Goal: Find specific page/section: Find specific page/section

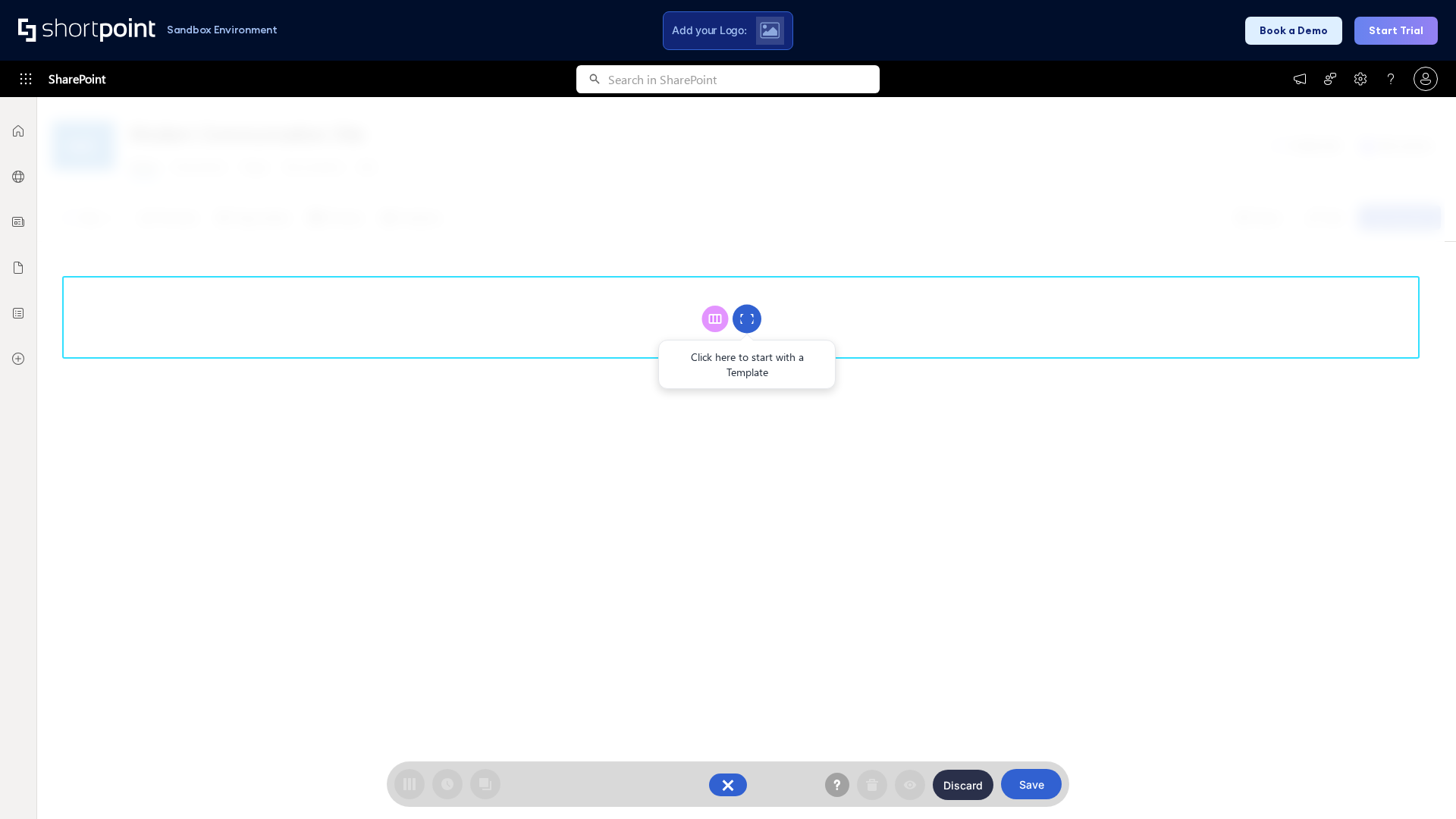
click at [747, 318] on circle at bounding box center [747, 319] width 29 height 29
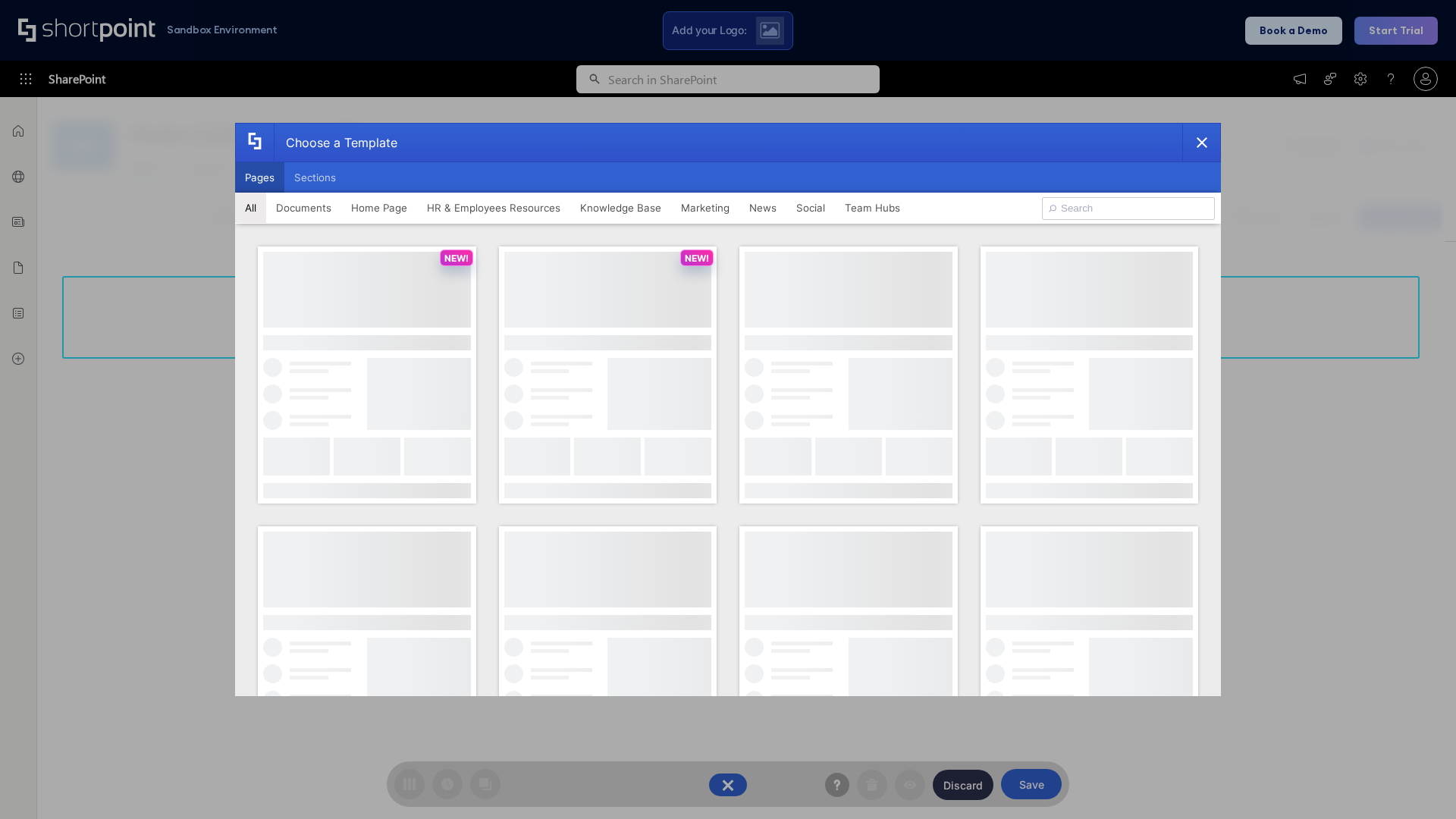
click at [259, 177] on button "Pages" at bounding box center [259, 177] width 49 height 30
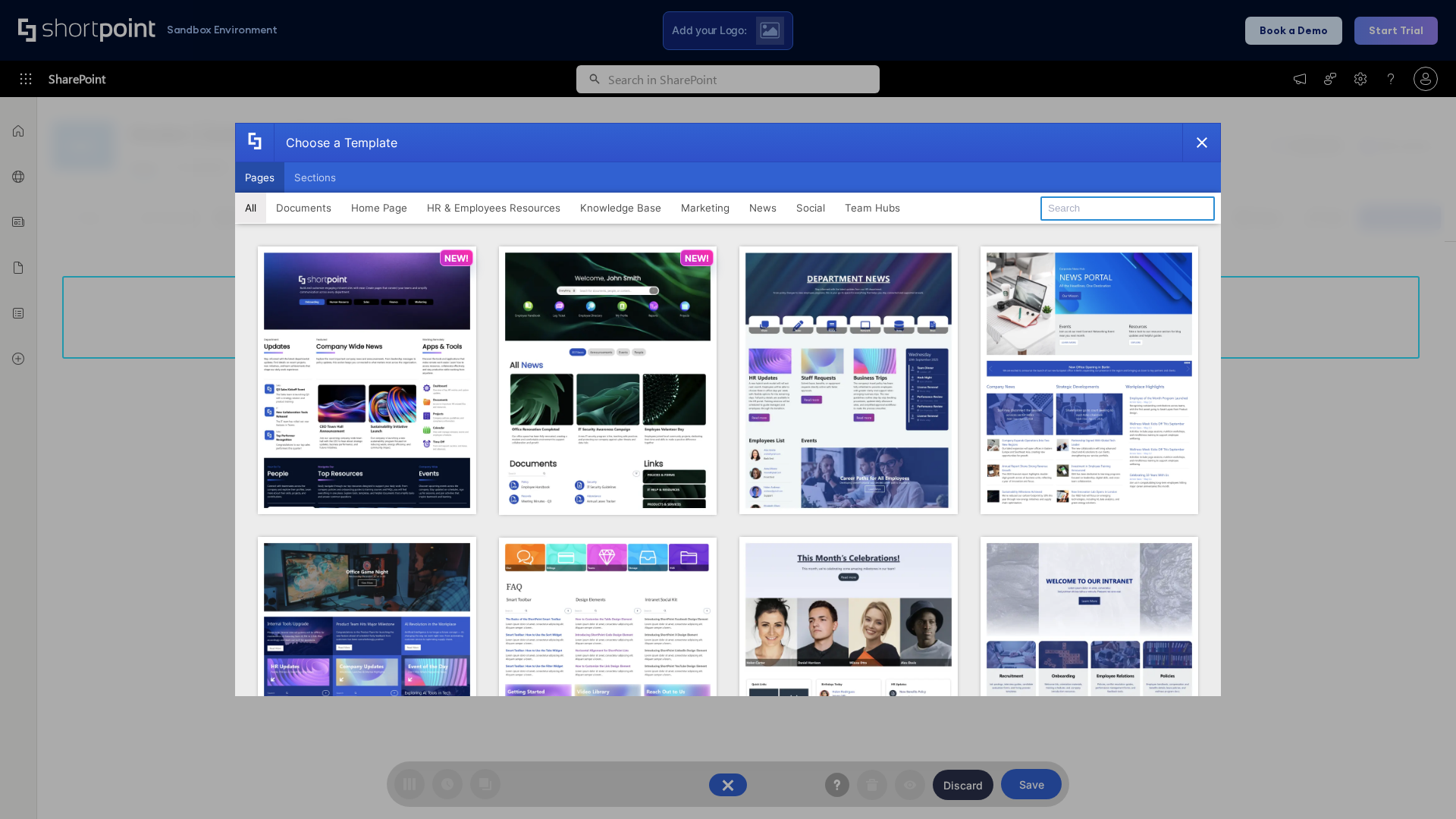
type input "Knowledge Portal 1"
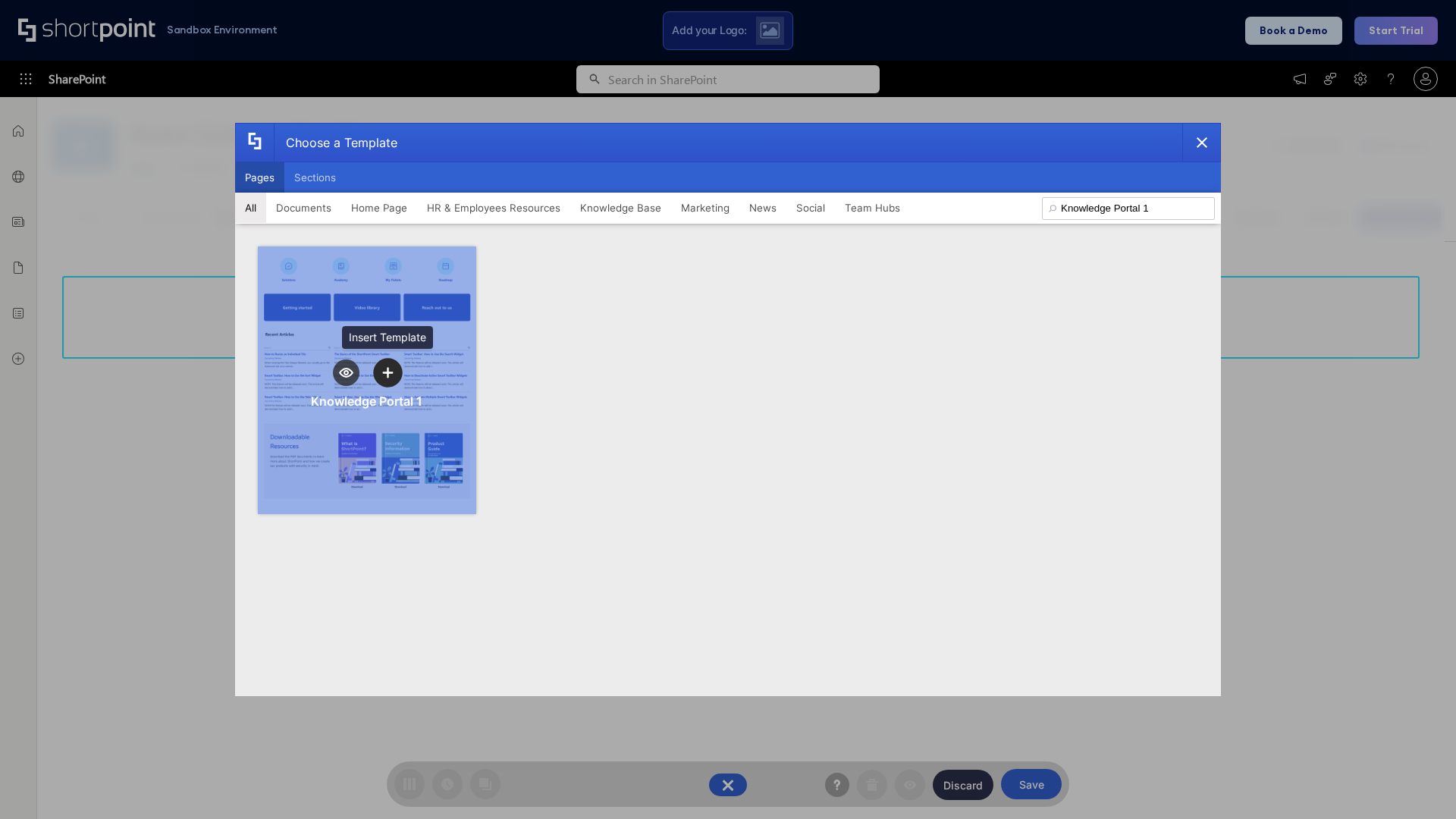
click at [388, 372] on icon "template selector" at bounding box center [387, 372] width 11 height 11
